Goal: Book appointment/travel/reservation

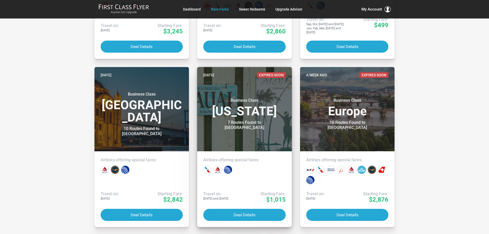
scroll to position [77, 0]
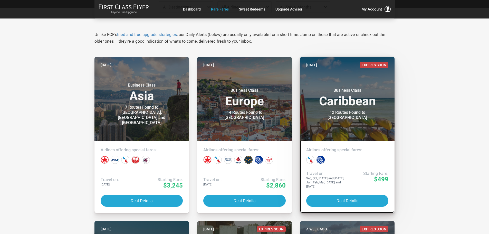
click at [317, 167] on link "Four days ago Expires Soon Business Class Caribbean 12 Routes Found to Nassau A…" at bounding box center [347, 135] width 95 height 156
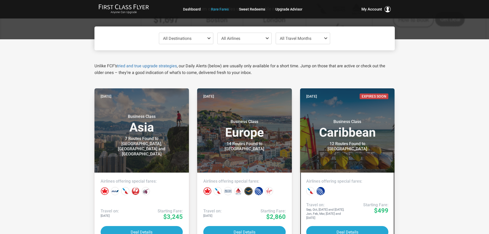
scroll to position [0, 0]
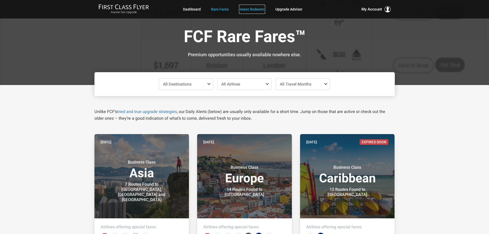
click at [245, 9] on link "Sweet Redeems" at bounding box center [252, 9] width 26 height 9
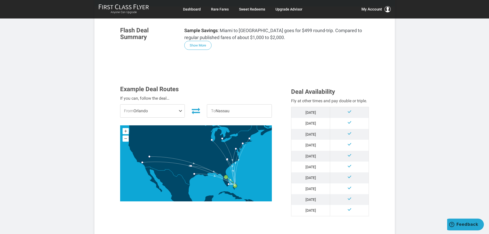
scroll to position [128, 0]
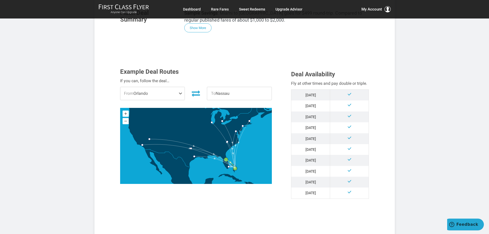
click at [180, 93] on span at bounding box center [181, 93] width 6 height 13
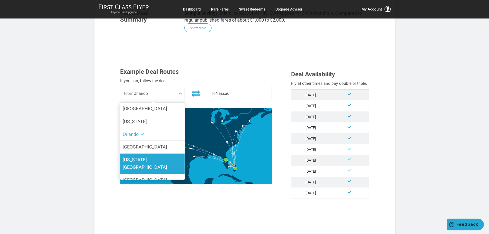
click at [153, 158] on span "[US_STATE][GEOGRAPHIC_DATA]" at bounding box center [145, 163] width 44 height 13
click at [0, 0] on input "[US_STATE][GEOGRAPHIC_DATA]" at bounding box center [0, 0] width 0 height 0
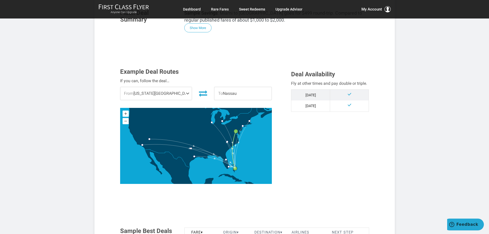
click at [239, 95] on span "To Nassau" at bounding box center [242, 93] width 57 height 13
click at [239, 92] on span "To Nassau" at bounding box center [242, 93] width 57 height 13
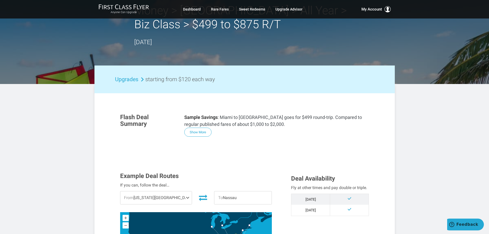
scroll to position [0, 0]
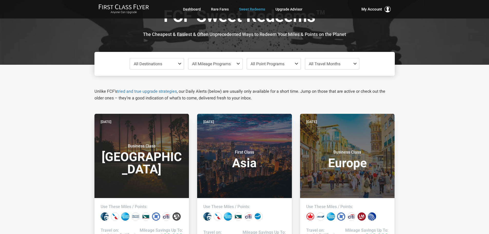
scroll to position [77, 0]
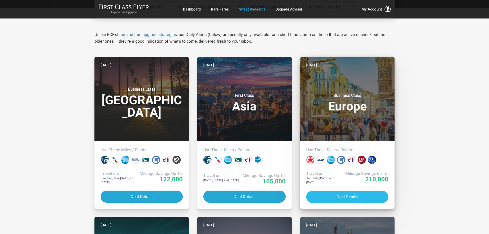
click at [332, 196] on button "Deal Details" at bounding box center [347, 197] width 82 height 12
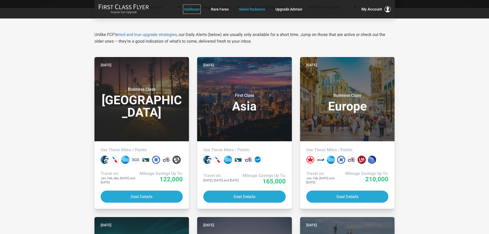
click at [194, 9] on link "Dashboard" at bounding box center [192, 9] width 18 height 9
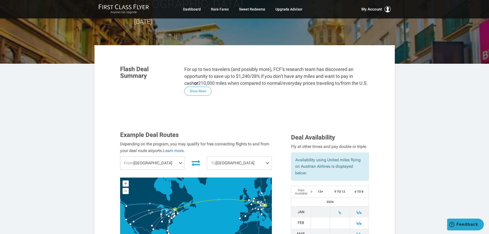
scroll to position [77, 0]
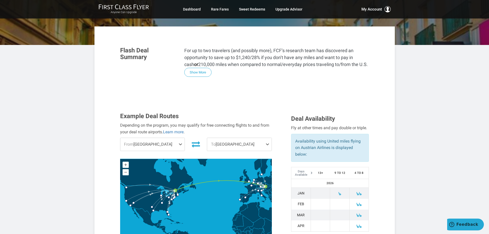
click at [179, 138] on span at bounding box center [181, 144] width 6 height 13
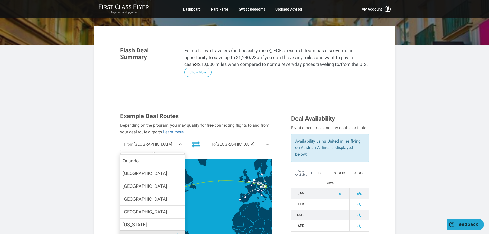
scroll to position [174, 0]
click at [148, 221] on span "[US_STATE][GEOGRAPHIC_DATA]" at bounding box center [152, 228] width 59 height 15
click at [0, 0] on input "[US_STATE][GEOGRAPHIC_DATA]" at bounding box center [0, 0] width 0 height 0
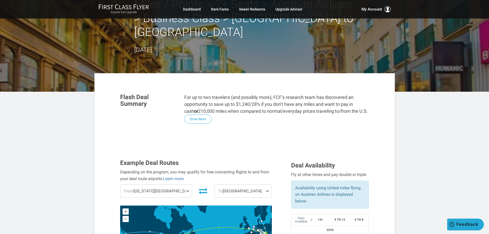
scroll to position [0, 0]
